Goal: Task Accomplishment & Management: Manage account settings

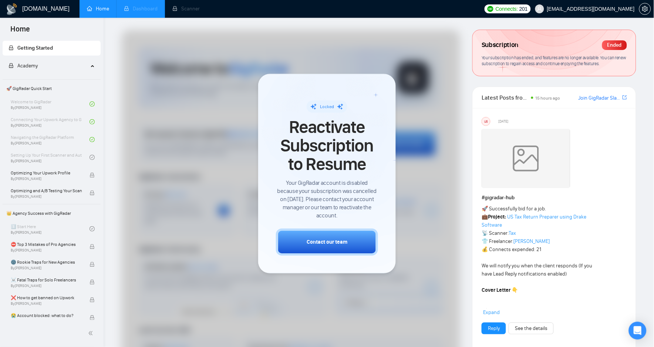
drag, startPoint x: 0, startPoint y: 0, endPoint x: 157, endPoint y: 9, distance: 157.1
click at [157, 9] on li "Dashboard" at bounding box center [141, 9] width 48 height 18
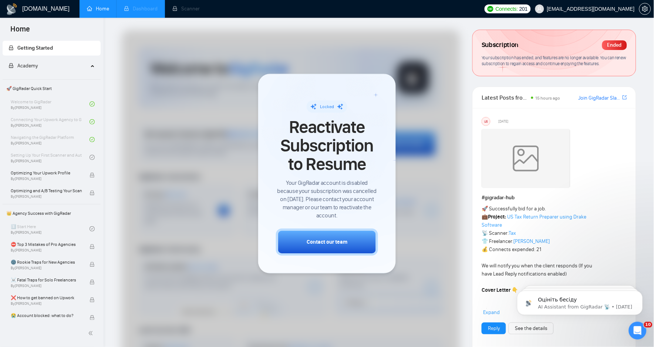
click at [159, 10] on li "Dashboard" at bounding box center [141, 9] width 48 height 18
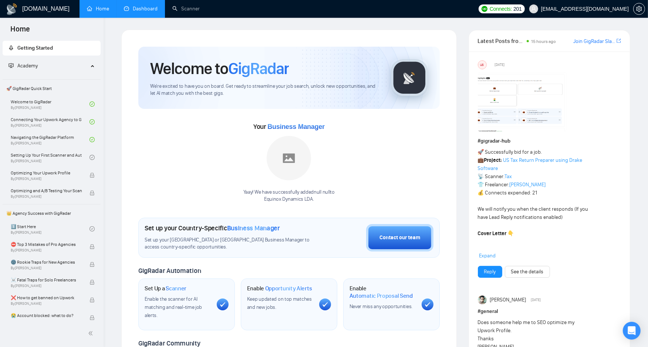
click at [130, 9] on link "Dashboard" at bounding box center [141, 9] width 34 height 6
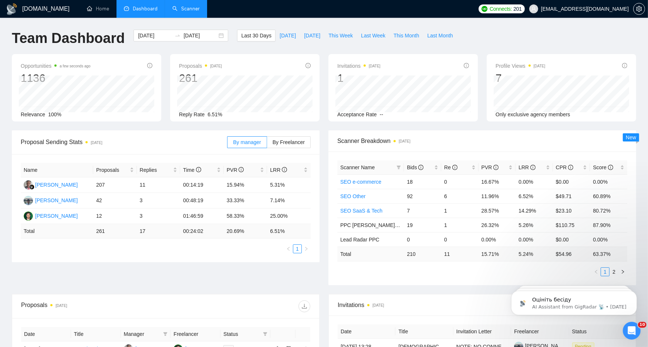
click at [178, 12] on link "Scanner" at bounding box center [185, 9] width 27 height 6
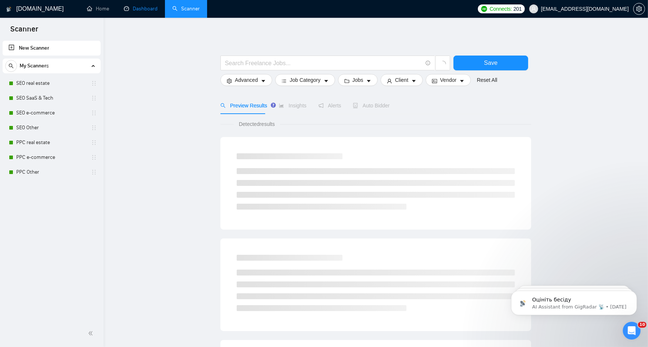
click at [146, 12] on link "Dashboard" at bounding box center [141, 9] width 34 height 6
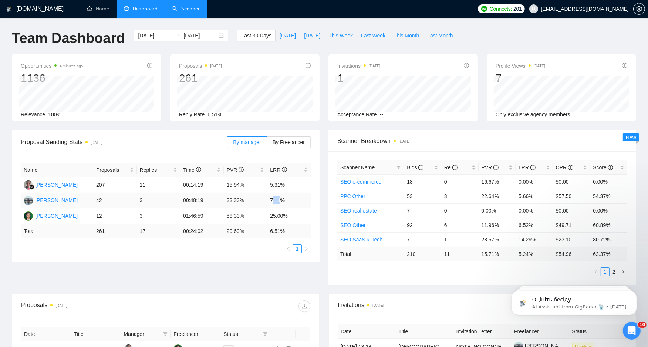
drag, startPoint x: 280, startPoint y: 201, endPoint x: 289, endPoint y: 201, distance: 8.1
click at [285, 201] on td "7.14%" at bounding box center [289, 201] width 44 height 16
click at [182, 12] on link "Scanner" at bounding box center [185, 9] width 27 height 6
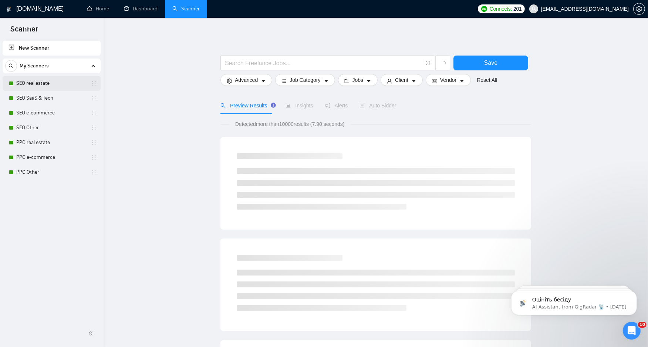
click at [37, 79] on link "SEO real estate" at bounding box center [51, 83] width 70 height 15
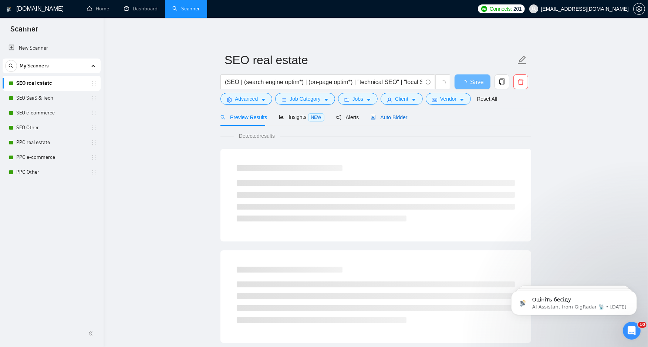
click at [377, 118] on span "Auto Bidder" at bounding box center [389, 117] width 37 height 6
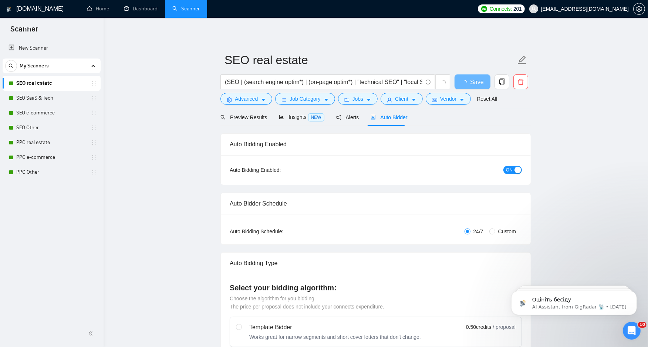
checkbox input "true"
click at [522, 167] on div "Auto Bidding Enabled: ON" at bounding box center [376, 170] width 310 height 30
click at [517, 173] on div "button" at bounding box center [518, 169] width 7 height 7
click at [470, 82] on span "Save" at bounding box center [472, 81] width 13 height 9
checkbox input "true"
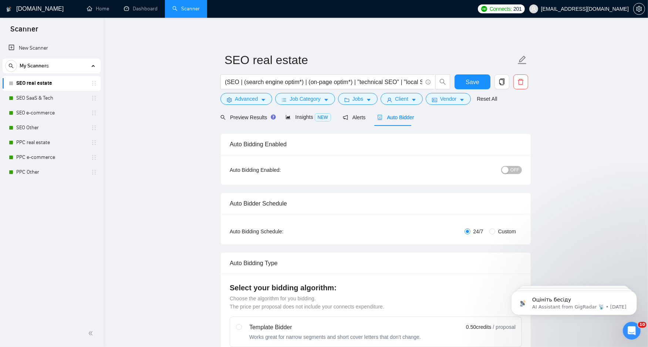
click at [507, 173] on div "button" at bounding box center [505, 169] width 7 height 7
click at [478, 83] on span "Save" at bounding box center [472, 81] width 13 height 9
checkbox input "true"
click at [484, 78] on button "Save" at bounding box center [473, 81] width 36 height 15
click at [48, 100] on link "SEO SaaS & Tech" at bounding box center [51, 98] width 70 height 15
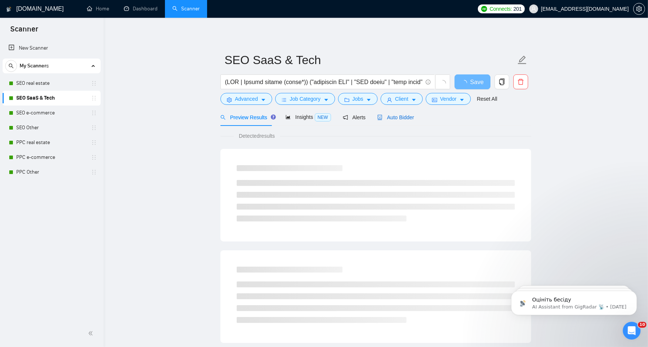
click at [391, 118] on span "Auto Bidder" at bounding box center [395, 117] width 37 height 6
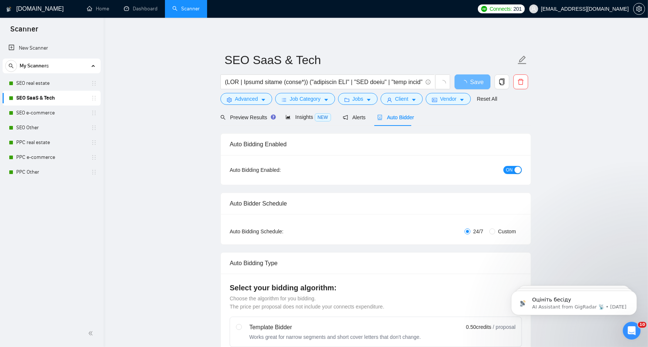
click at [515, 167] on div "button" at bounding box center [518, 169] width 7 height 7
click at [474, 88] on div "Reset all filters" at bounding box center [485, 84] width 40 height 13
click at [472, 85] on div "Reset all filters" at bounding box center [485, 84] width 40 height 13
click at [476, 76] on button "Save" at bounding box center [473, 81] width 36 height 15
click at [509, 166] on button "OFF" at bounding box center [511, 170] width 21 height 8
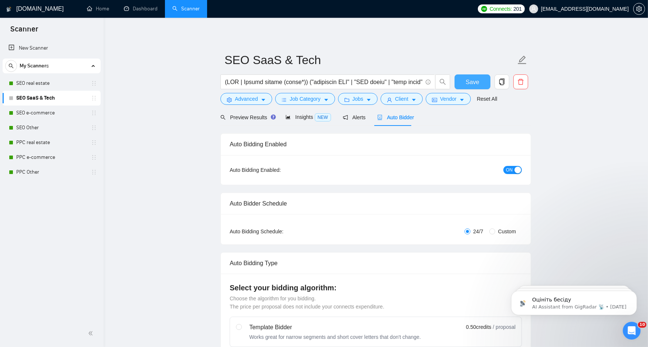
click at [471, 82] on span "Save" at bounding box center [472, 81] width 13 height 9
click at [54, 110] on link "SEO e-commerce" at bounding box center [51, 112] width 70 height 15
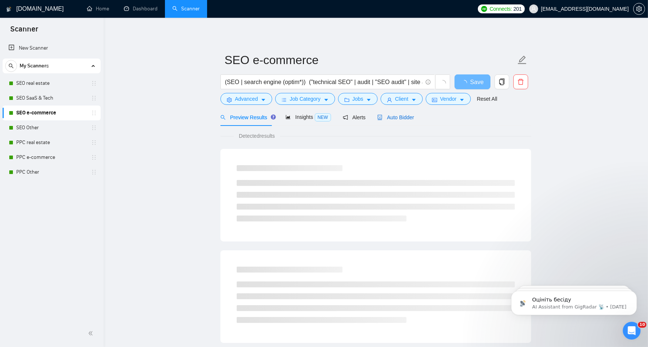
click at [404, 116] on span "Auto Bidder" at bounding box center [395, 117] width 37 height 6
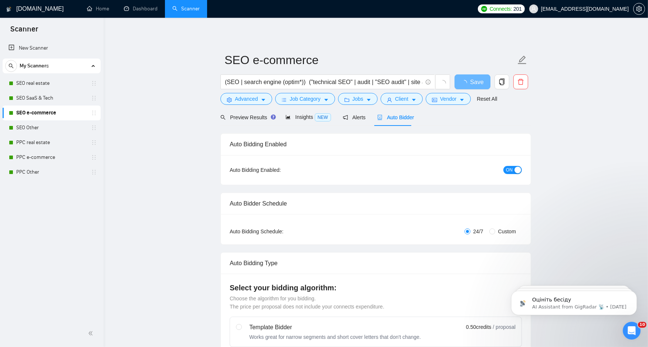
click at [504, 169] on button "ON" at bounding box center [513, 170] width 18 height 8
click at [464, 84] on button "Save" at bounding box center [473, 81] width 36 height 15
checkbox input "true"
click at [466, 81] on button "Save" at bounding box center [473, 81] width 36 height 15
checkbox input "true"
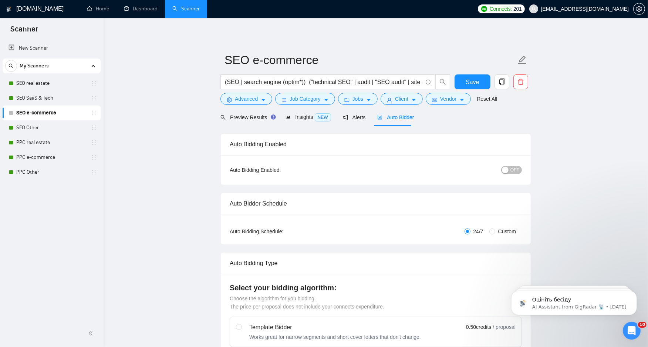
click at [509, 169] on div "button" at bounding box center [505, 169] width 7 height 7
click at [473, 76] on button "Save" at bounding box center [473, 81] width 36 height 15
checkbox input "true"
click at [30, 127] on link "SEO Other" at bounding box center [51, 127] width 70 height 15
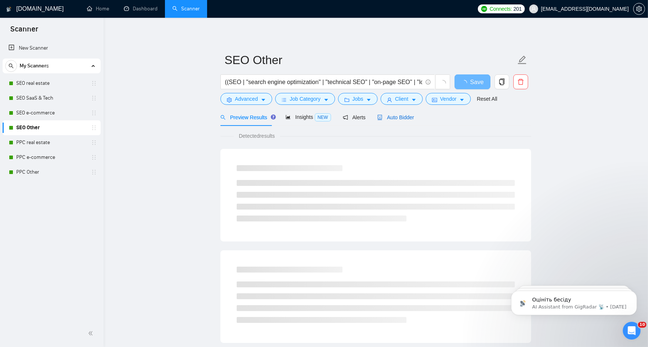
drag, startPoint x: 390, startPoint y: 119, endPoint x: 516, endPoint y: 112, distance: 127.1
click at [390, 118] on span "Auto Bidder" at bounding box center [395, 117] width 37 height 6
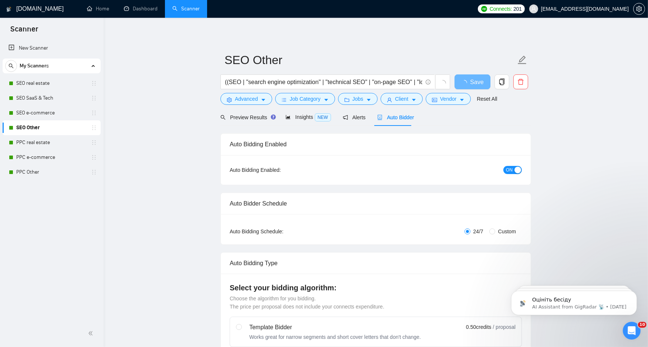
click at [512, 169] on span "ON" at bounding box center [509, 170] width 7 height 8
click at [479, 83] on button "Save" at bounding box center [473, 81] width 36 height 15
click at [509, 168] on div "button" at bounding box center [505, 169] width 7 height 7
click at [479, 83] on button "Save" at bounding box center [473, 81] width 36 height 15
click at [57, 139] on link "PPC real estate" at bounding box center [51, 142] width 70 height 15
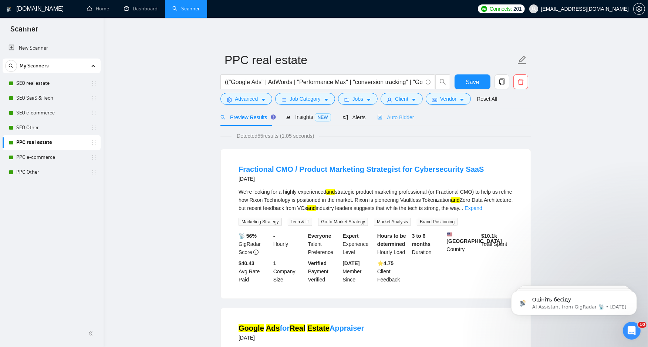
click at [400, 112] on div "Auto Bidder" at bounding box center [395, 116] width 37 height 17
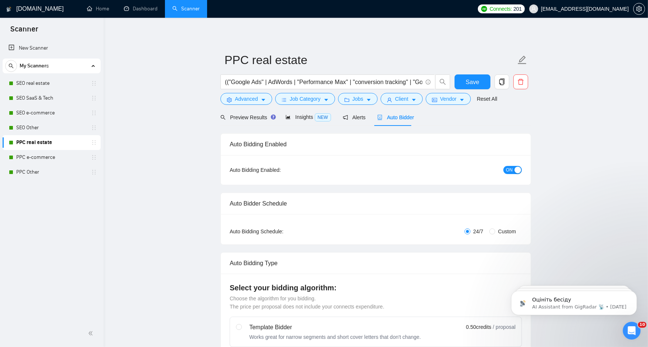
checkbox input "true"
click at [515, 172] on div "button" at bounding box center [518, 169] width 7 height 7
click at [486, 79] on button "Save" at bounding box center [473, 81] width 36 height 15
click at [514, 169] on span "OFF" at bounding box center [515, 170] width 9 height 8
click at [470, 86] on span "Save" at bounding box center [472, 81] width 13 height 9
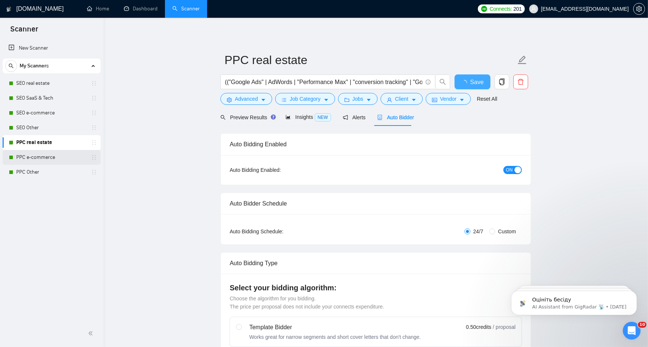
checkbox input "true"
drag, startPoint x: 46, startPoint y: 161, endPoint x: 110, endPoint y: 153, distance: 63.8
click at [46, 161] on link "PPC e-commerce" at bounding box center [51, 157] width 70 height 15
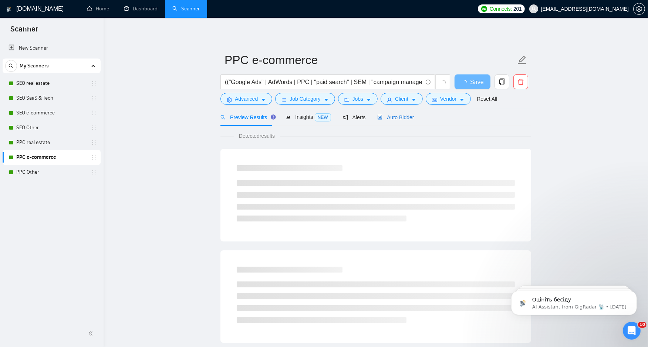
click at [391, 117] on span "Auto Bidder" at bounding box center [395, 117] width 37 height 6
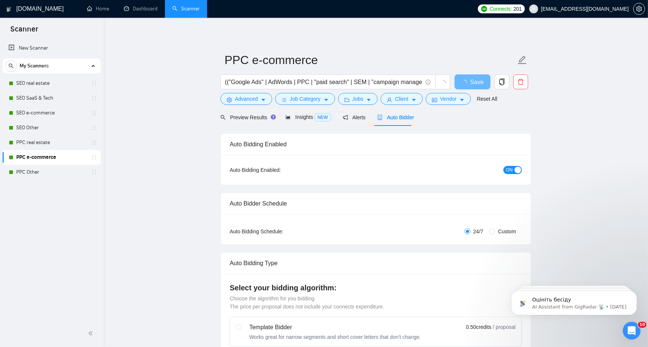
checkbox input "true"
drag, startPoint x: 491, startPoint y: 174, endPoint x: 500, endPoint y: 171, distance: 9.5
click at [494, 173] on div "ON" at bounding box center [473, 169] width 97 height 9
click at [511, 169] on span "ON" at bounding box center [509, 170] width 7 height 8
click at [461, 82] on button "Save" at bounding box center [473, 81] width 36 height 15
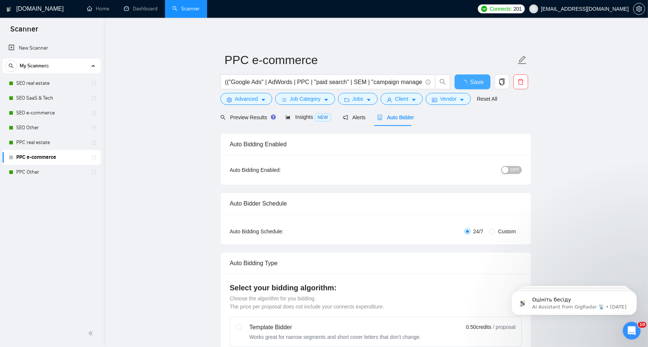
checkbox input "true"
click at [464, 73] on form "PPC e-commerce (("Google Ads" | AdWords | PPC | "paid search" | SEM | "campaign…" at bounding box center [375, 78] width 311 height 60
click at [468, 76] on button "Save" at bounding box center [473, 81] width 36 height 15
checkbox input "true"
click at [516, 171] on span "OFF" at bounding box center [515, 170] width 9 height 8
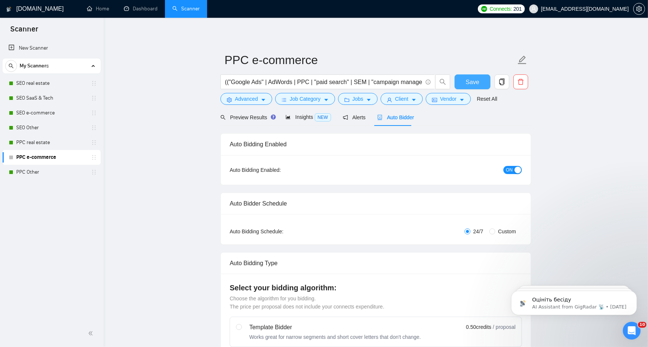
click at [475, 86] on span "Save" at bounding box center [472, 81] width 13 height 9
checkbox input "true"
click at [64, 178] on link "PPC Other" at bounding box center [51, 172] width 70 height 15
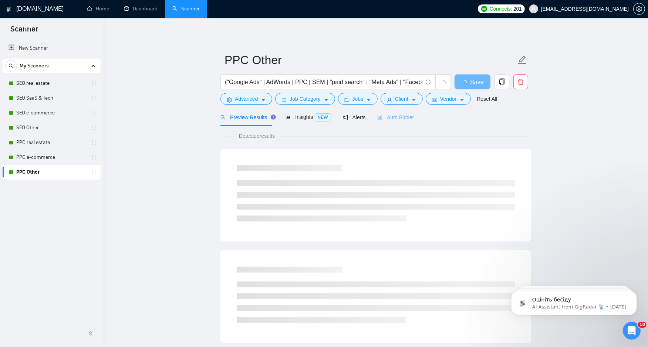
click at [380, 121] on div "Auto Bidder" at bounding box center [395, 116] width 37 height 17
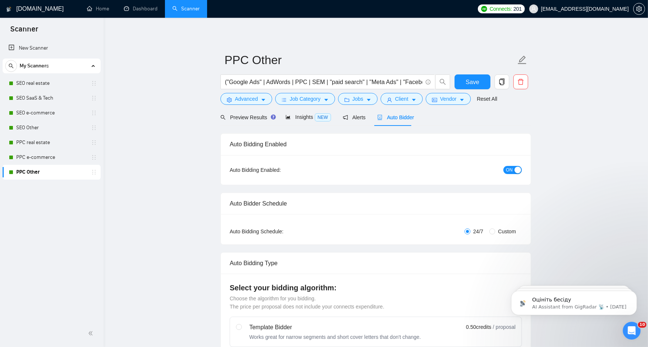
click at [516, 169] on div "button" at bounding box center [518, 169] width 7 height 7
click at [472, 88] on button "Save" at bounding box center [473, 81] width 36 height 15
click at [502, 168] on button "OFF" at bounding box center [511, 170] width 21 height 8
click at [457, 84] on button "Save" at bounding box center [473, 81] width 36 height 15
click at [472, 82] on span "Save" at bounding box center [472, 81] width 13 height 9
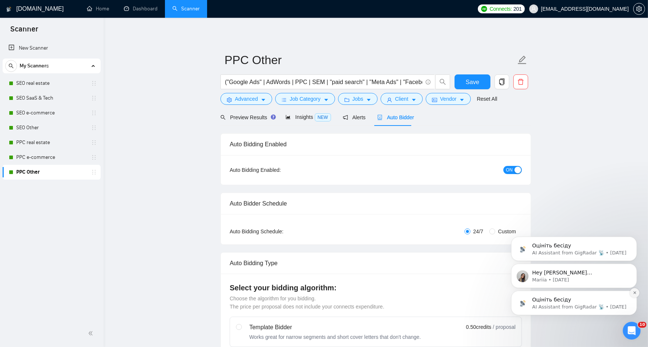
click at [631, 292] on button "Dismiss notification" at bounding box center [635, 292] width 10 height 10
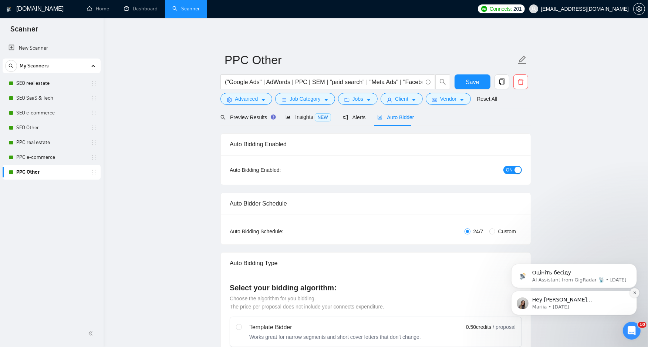
click at [633, 292] on icon "Dismiss notification" at bounding box center [635, 292] width 4 height 4
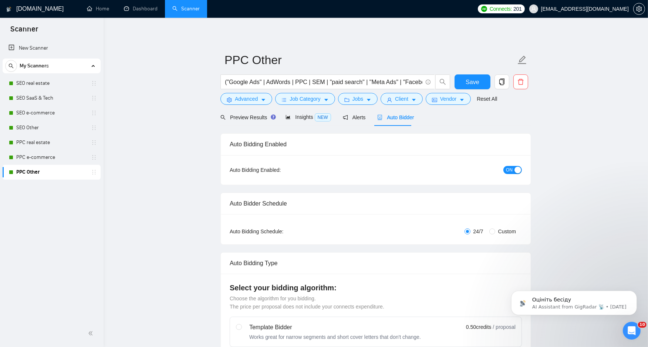
click at [504, 166] on div "ON" at bounding box center [473, 169] width 97 height 9
click at [509, 168] on span "ON" at bounding box center [509, 170] width 7 height 8
click at [485, 97] on link "Reset All" at bounding box center [487, 99] width 20 height 8
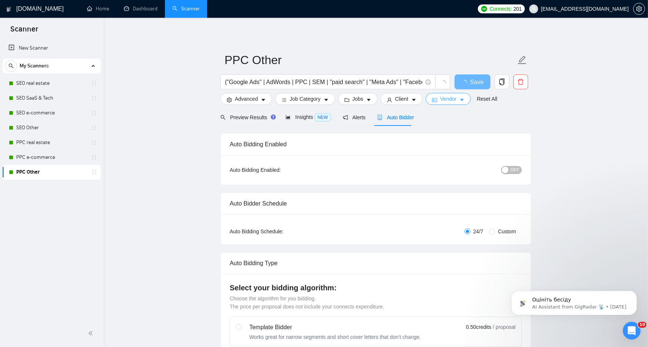
click at [447, 100] on span "Vendor" at bounding box center [448, 99] width 16 height 8
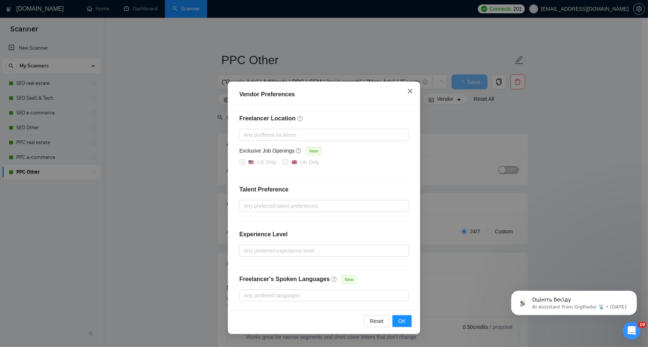
click at [412, 89] on icon "close" at bounding box center [410, 91] width 6 height 6
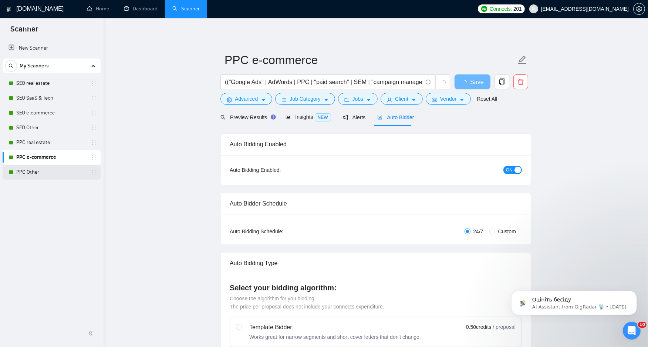
click at [57, 168] on link "PPC Other" at bounding box center [51, 172] width 70 height 15
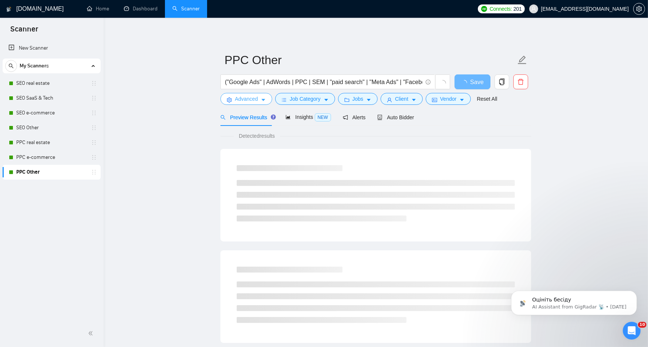
click at [261, 101] on icon "caret-down" at bounding box center [263, 99] width 5 height 5
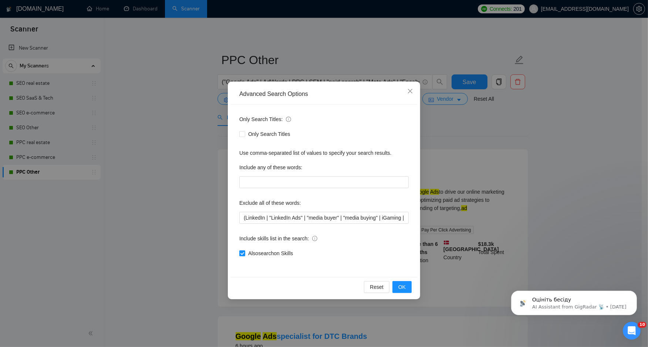
click at [205, 106] on div "Advanced Search Options Only Search Titles: Only Search Titles Use comma-separa…" at bounding box center [324, 173] width 648 height 347
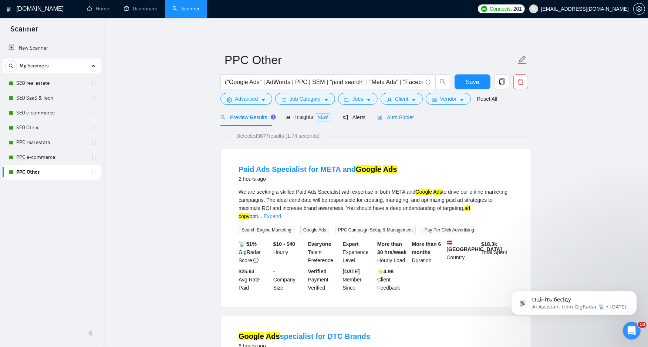
click at [394, 117] on span "Auto Bidder" at bounding box center [395, 117] width 37 height 6
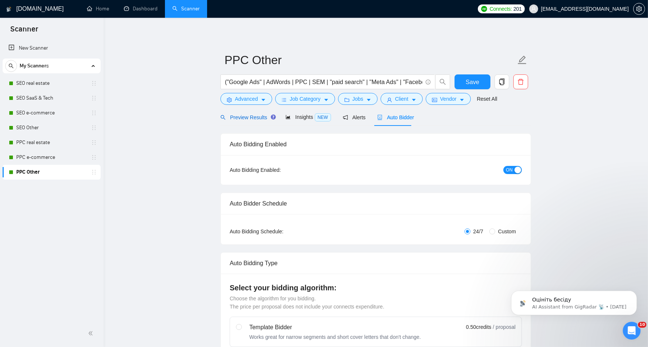
click at [240, 114] on span "Preview Results" at bounding box center [246, 117] width 53 height 6
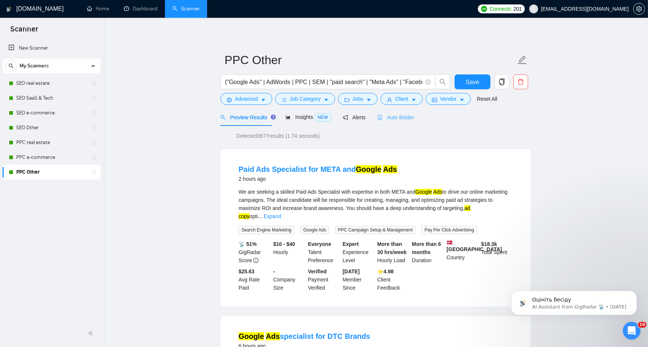
click at [406, 112] on div "Auto Bidder" at bounding box center [395, 116] width 37 height 17
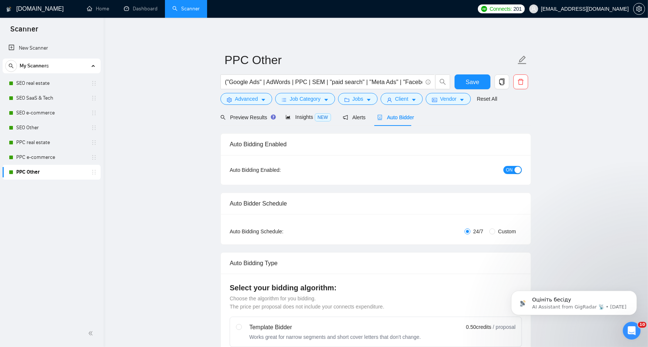
click at [511, 166] on span "ON" at bounding box center [509, 170] width 7 height 8
click at [471, 84] on span "Save" at bounding box center [472, 81] width 13 height 9
click at [512, 172] on span "OFF" at bounding box center [515, 170] width 9 height 8
click at [476, 77] on span "Save" at bounding box center [472, 81] width 13 height 9
click at [468, 84] on span "Save" at bounding box center [472, 81] width 13 height 9
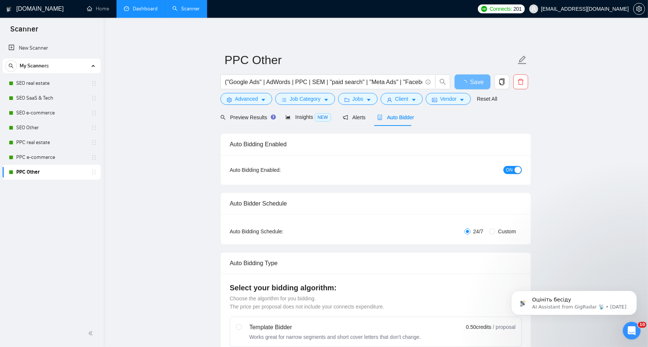
drag, startPoint x: 151, startPoint y: 6, endPoint x: 155, endPoint y: 6, distance: 4.9
click at [151, 6] on link "Dashboard" at bounding box center [141, 9] width 34 height 6
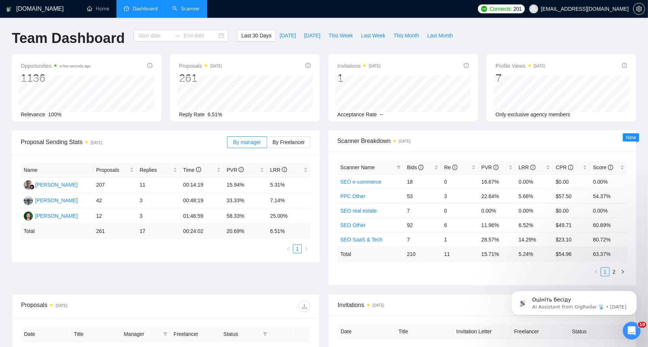
type input "[DATE]"
